Goal: Transaction & Acquisition: Purchase product/service

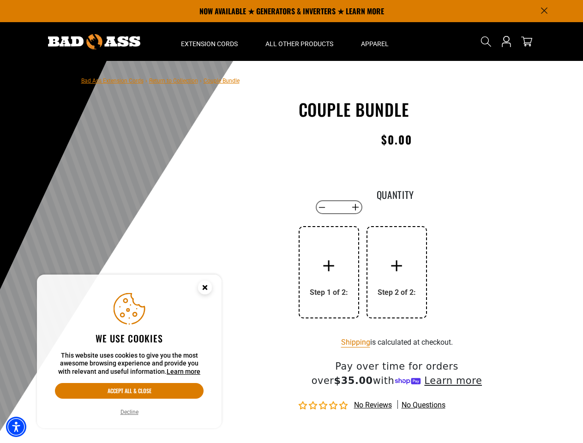
click at [292, 222] on div "Couple Bundle Couple Bundle Regular price $0.00 Regular price Sale price 0.00 U…" at bounding box center [397, 319] width 211 height 439
click at [16, 427] on img "Accessibility Menu" at bounding box center [16, 427] width 20 height 20
